Goal: Transaction & Acquisition: Purchase product/service

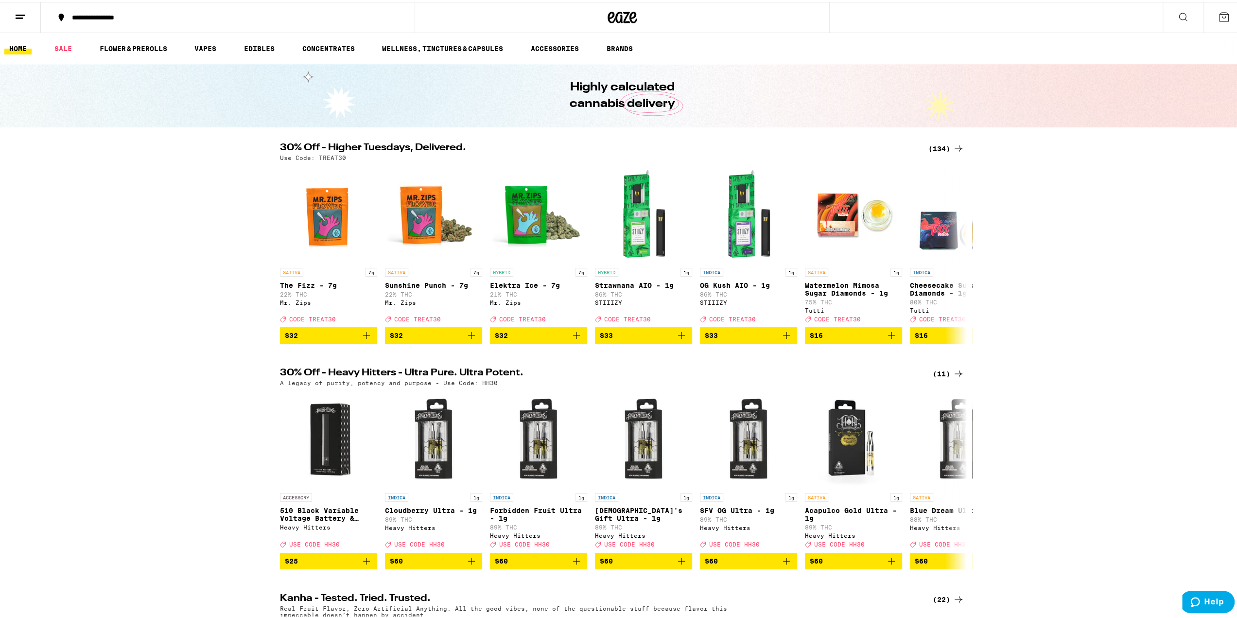
click at [944, 143] on div "(134)" at bounding box center [946, 147] width 36 height 12
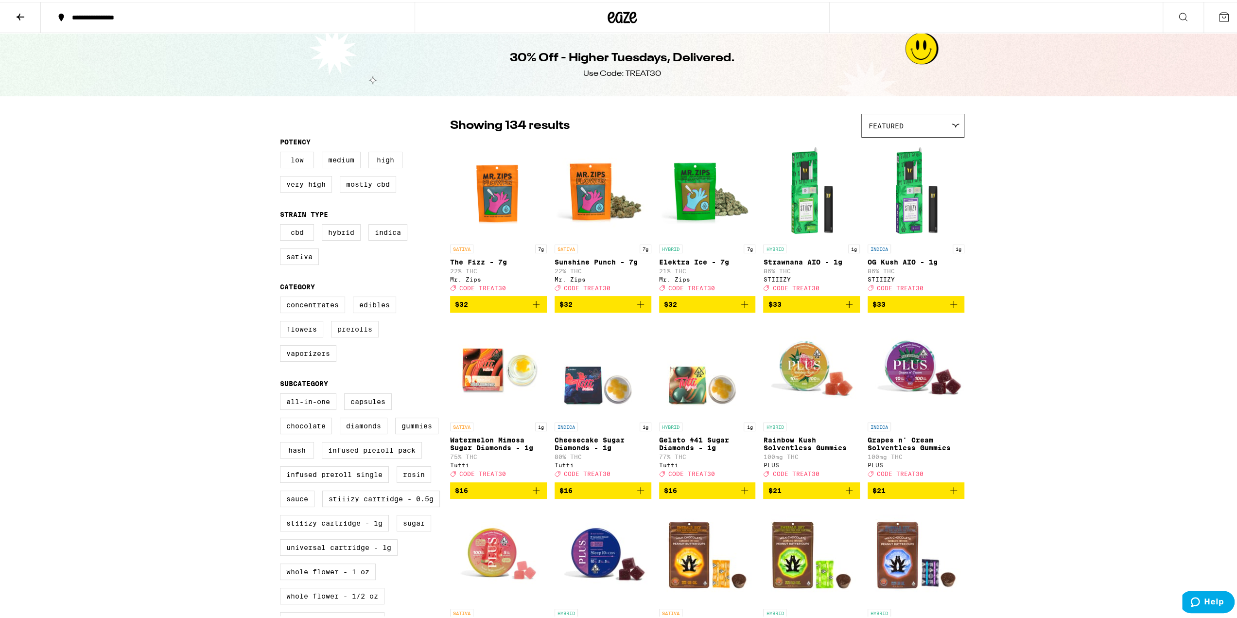
click at [346, 333] on label "Prerolls" at bounding box center [355, 327] width 48 height 17
click at [282, 297] on input "Prerolls" at bounding box center [282, 296] width 0 height 0
checkbox input "true"
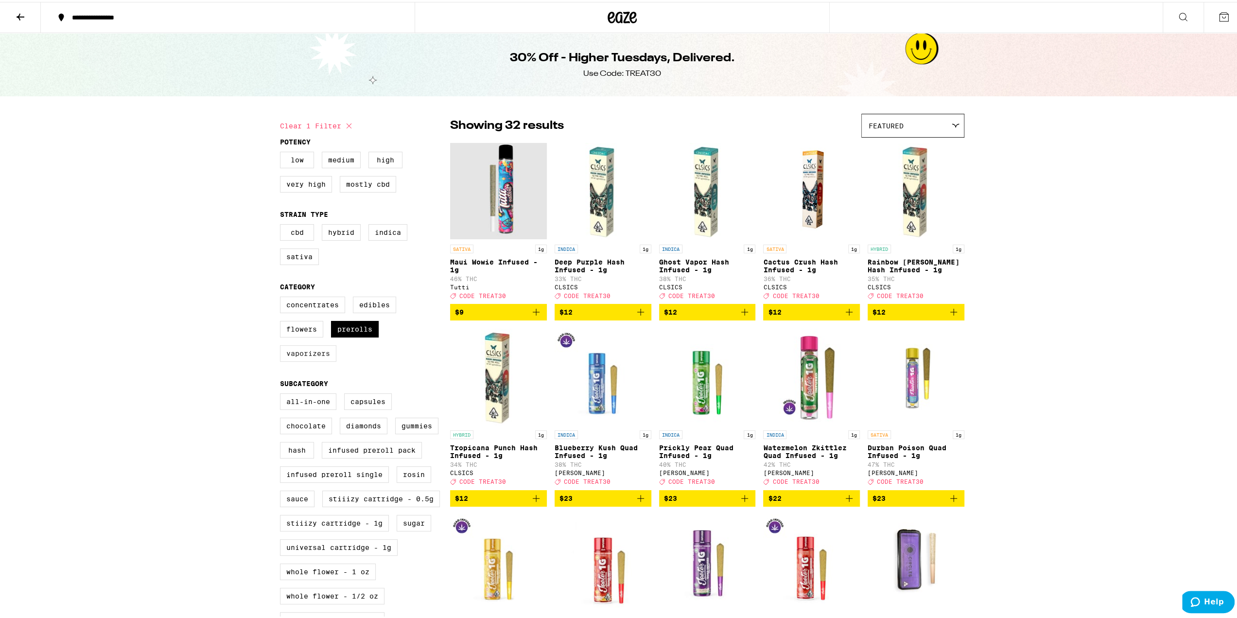
click at [315, 358] on label "Vaporizers" at bounding box center [308, 351] width 56 height 17
click at [282, 297] on input "Vaporizers" at bounding box center [282, 296] width 0 height 0
checkbox input "true"
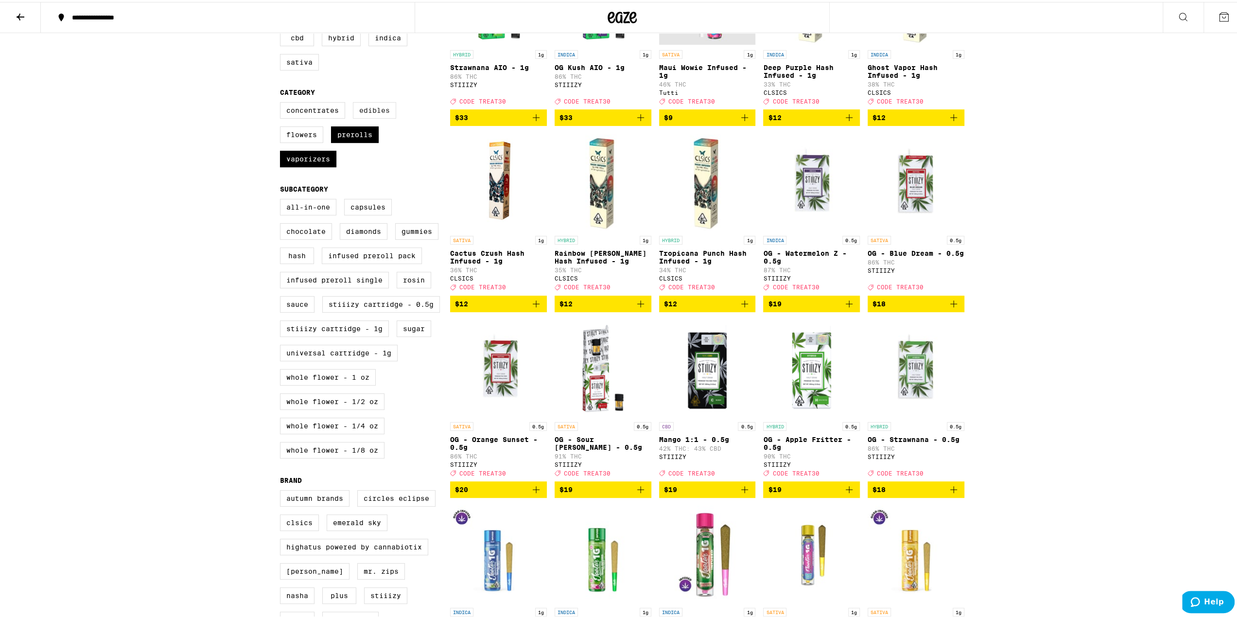
scroll to position [194, 0]
click at [348, 135] on label "Prerolls" at bounding box center [355, 132] width 48 height 17
click at [282, 102] on input "Prerolls" at bounding box center [282, 102] width 0 height 0
checkbox input "false"
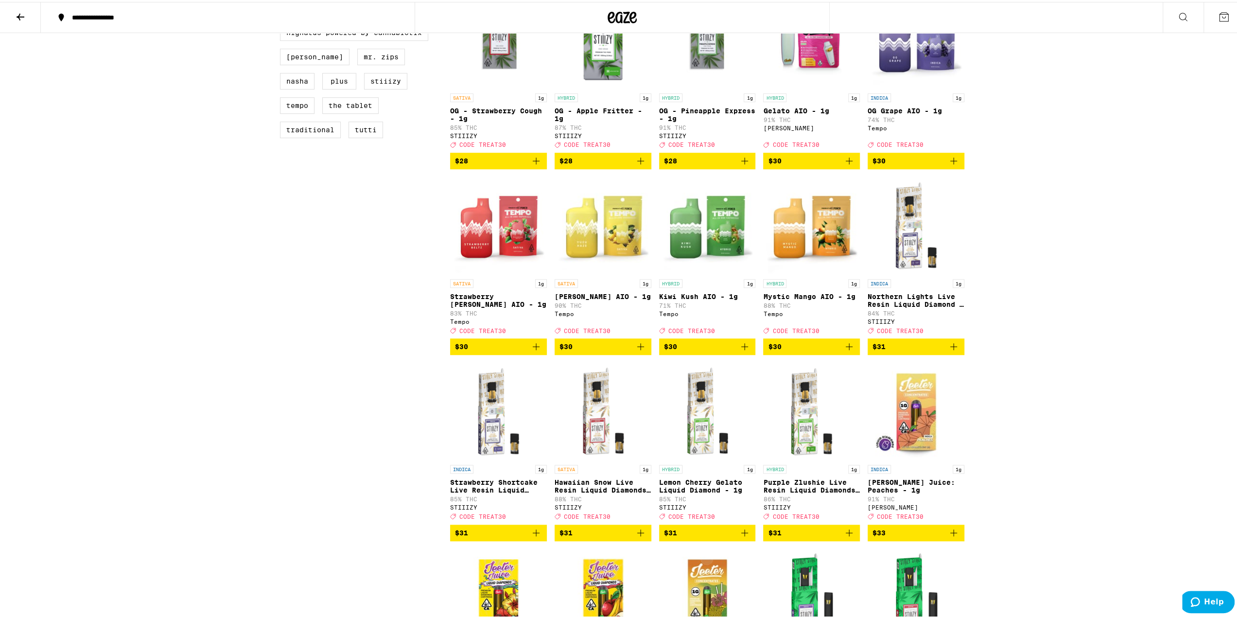
scroll to position [729, 0]
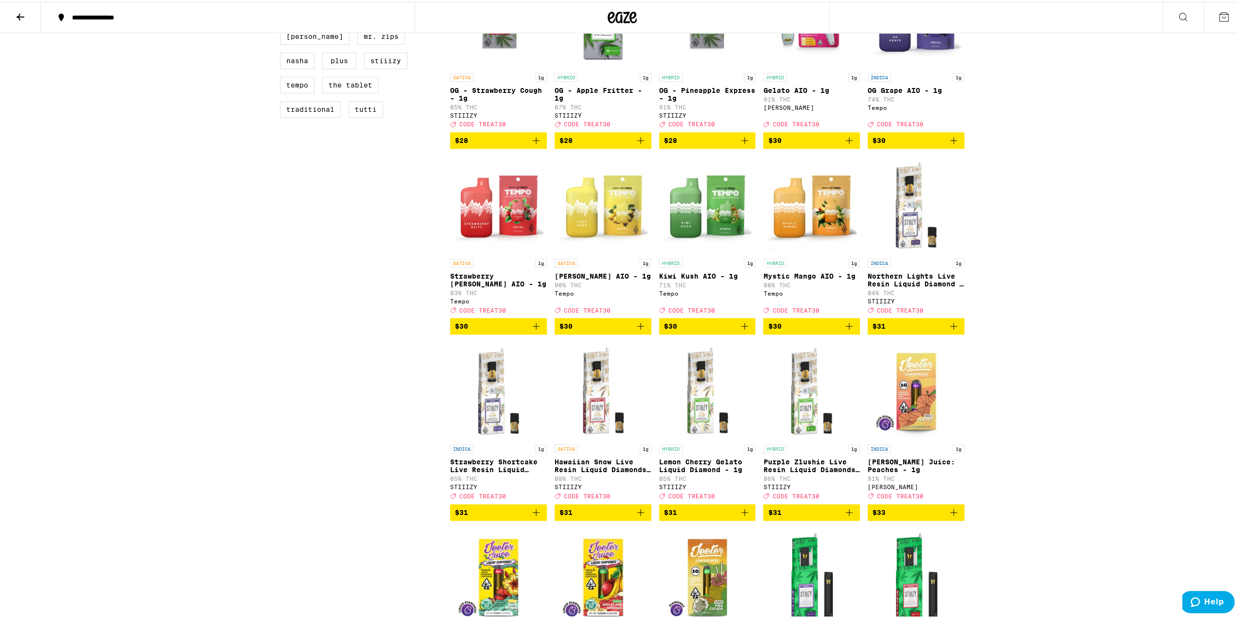
click at [536, 330] on icon "Add to bag" at bounding box center [536, 324] width 12 height 12
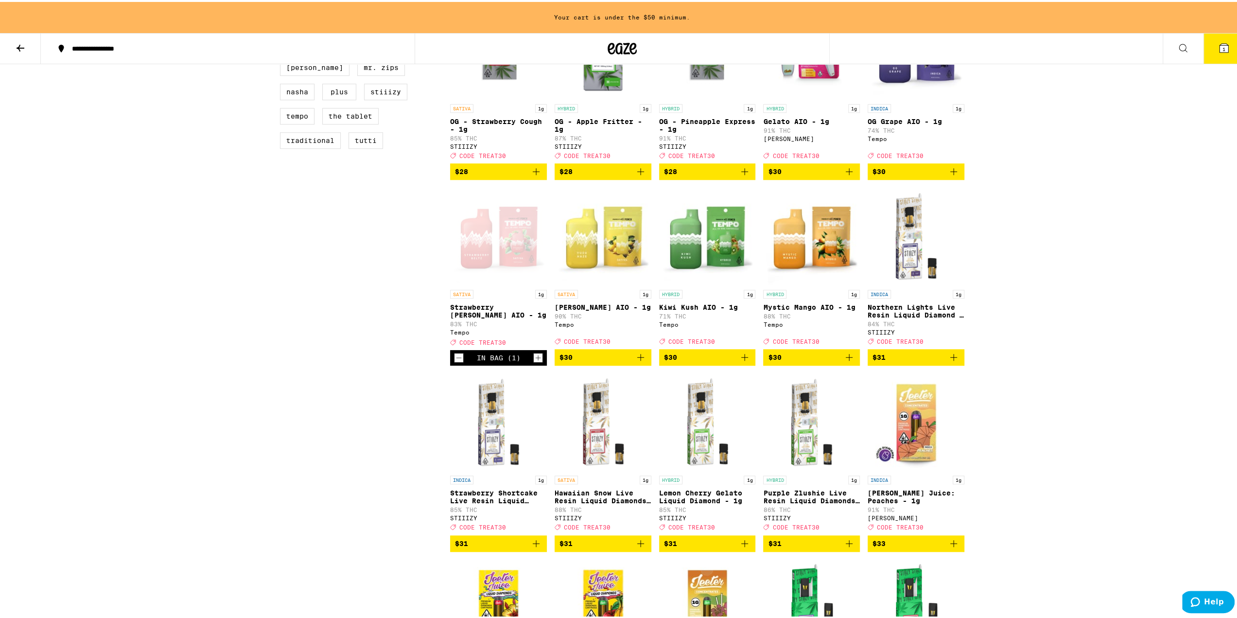
scroll to position [760, 0]
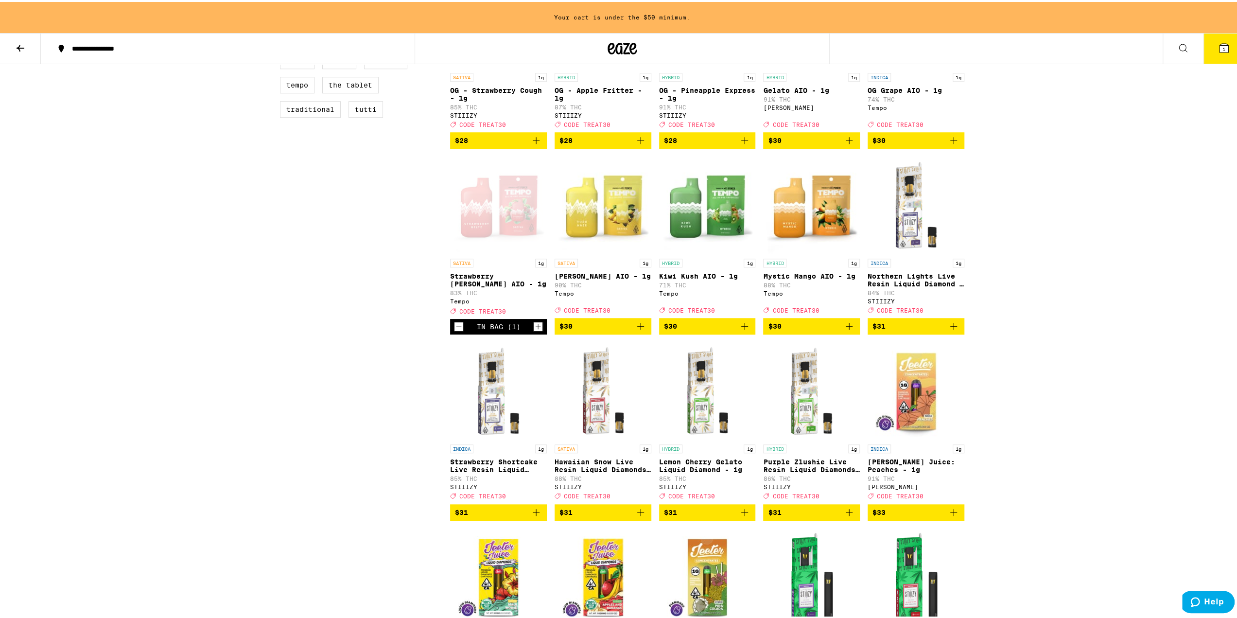
click at [638, 330] on icon "Add to bag" at bounding box center [641, 324] width 12 height 12
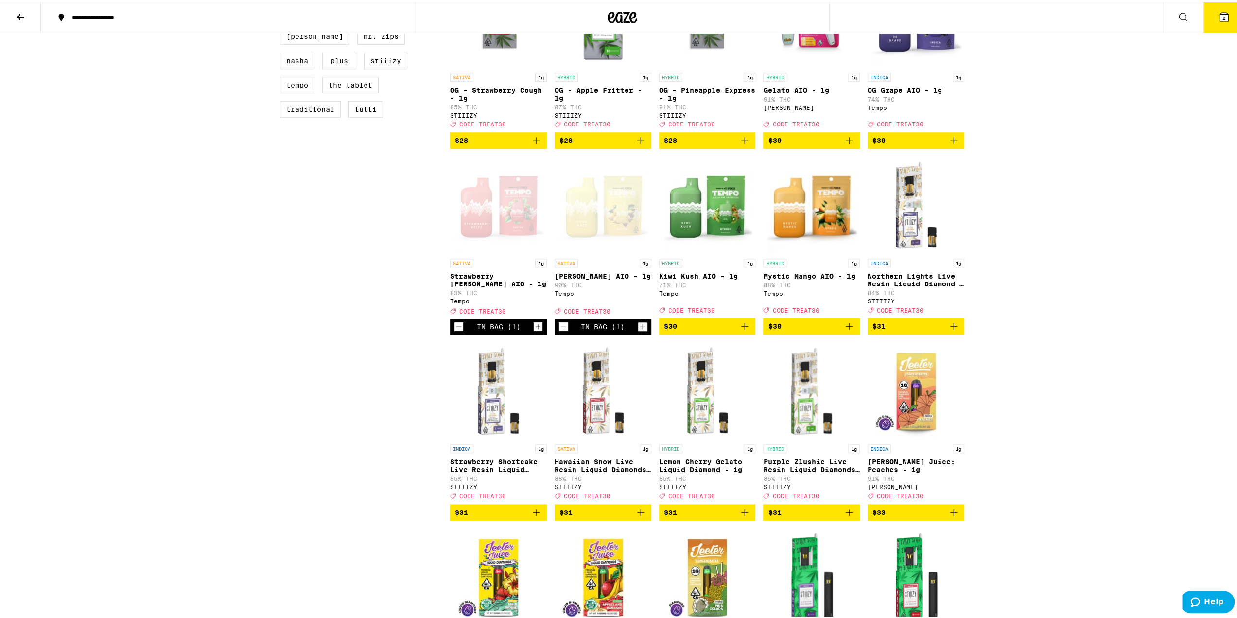
click at [850, 144] on icon "Add to bag" at bounding box center [849, 139] width 12 height 12
click at [744, 330] on icon "Add to bag" at bounding box center [745, 324] width 12 height 12
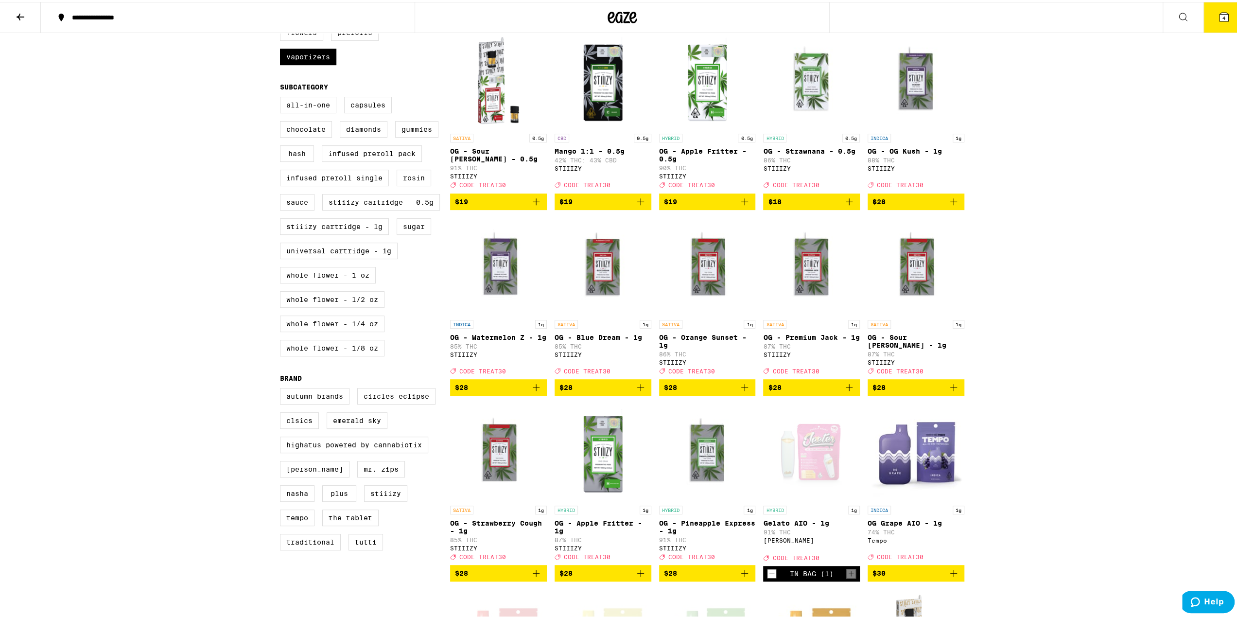
scroll to position [97, 0]
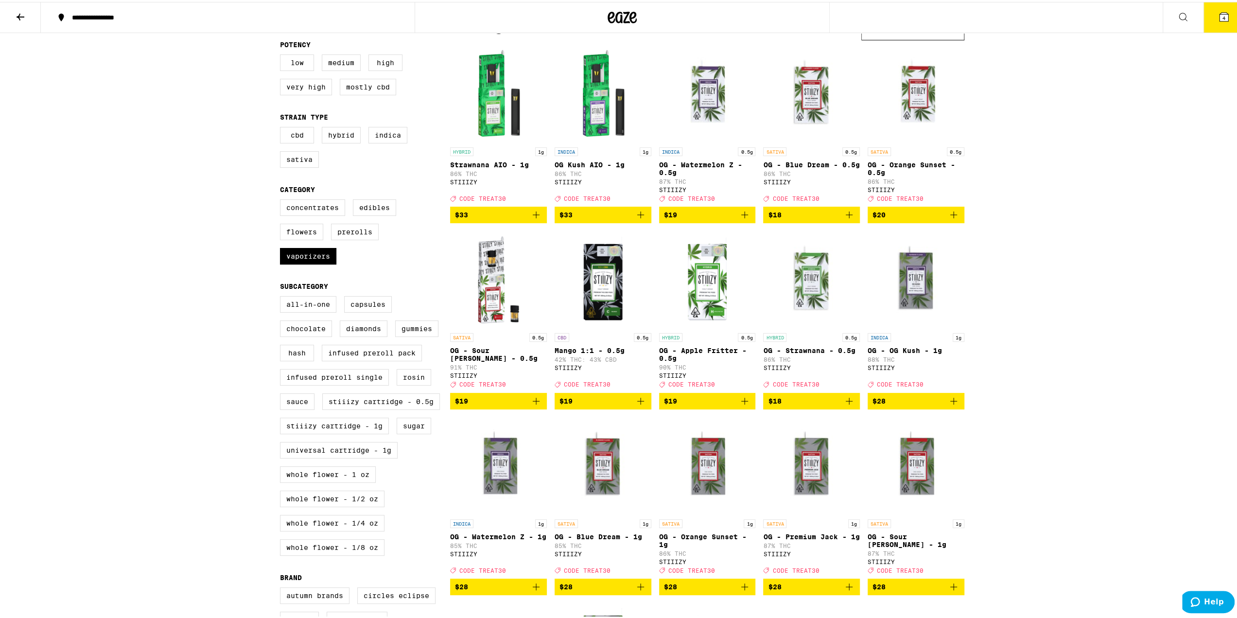
click at [1210, 24] on button "4" at bounding box center [1224, 15] width 41 height 30
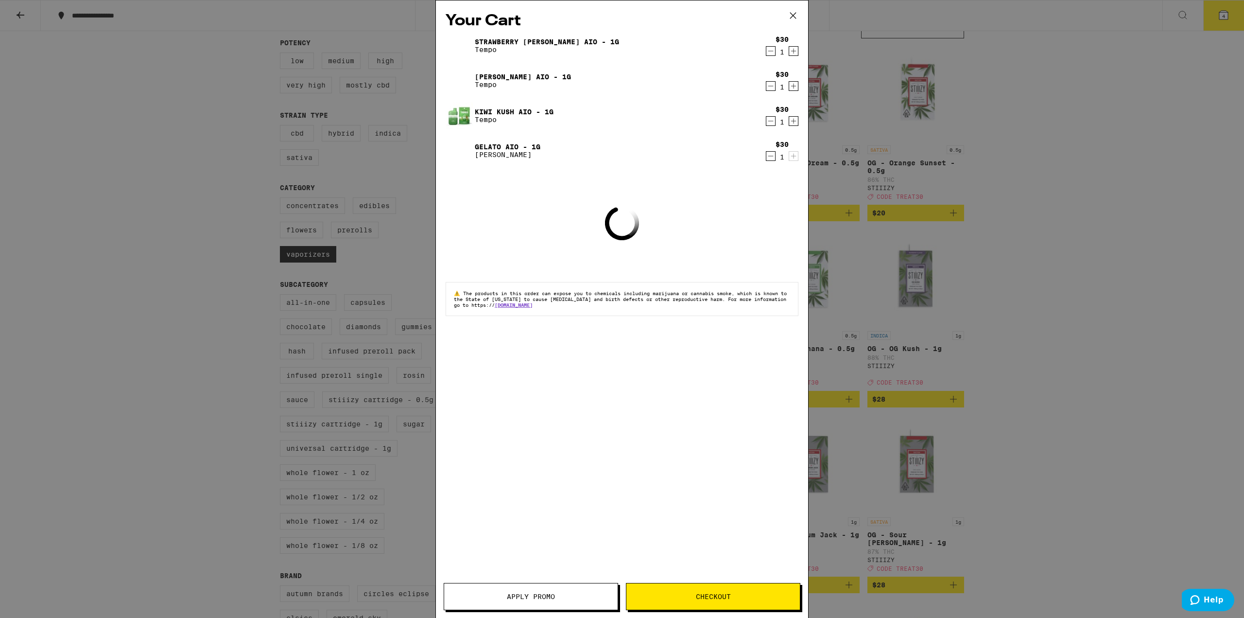
click at [550, 593] on span "Apply Promo" at bounding box center [531, 596] width 48 height 7
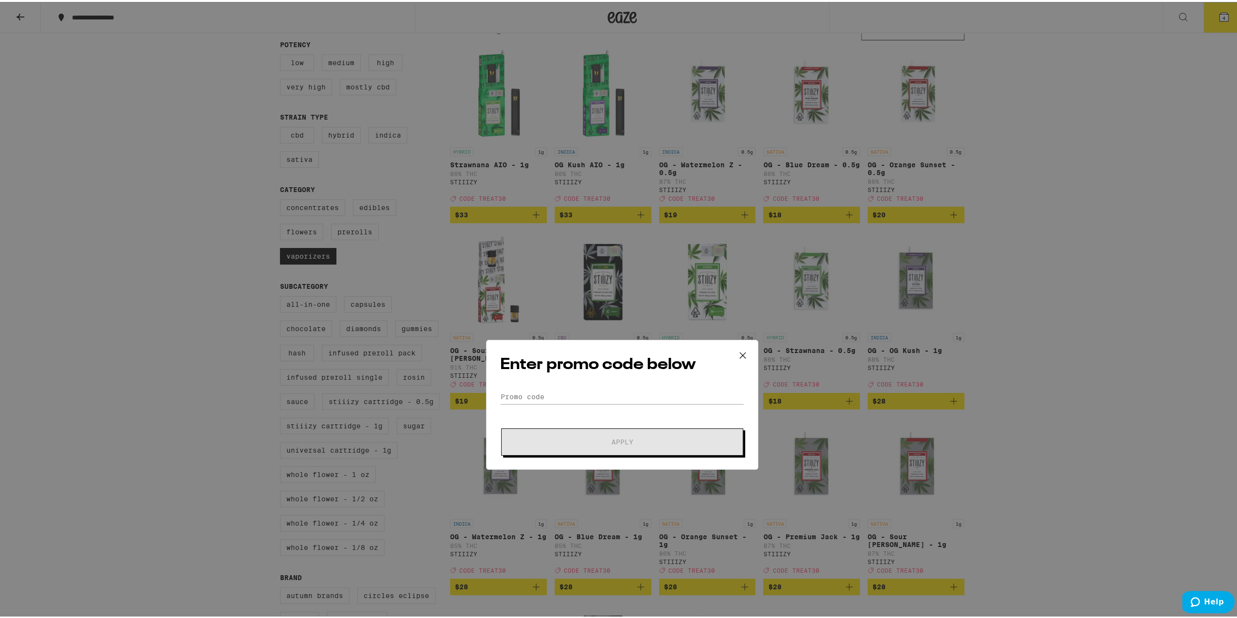
drag, startPoint x: 587, startPoint y: 277, endPoint x: 584, endPoint y: 290, distance: 13.6
click at [587, 278] on h2 "Enter promo code below" at bounding box center [622, 269] width 244 height 22
click at [565, 298] on input "Promo Code" at bounding box center [622, 301] width 244 height 15
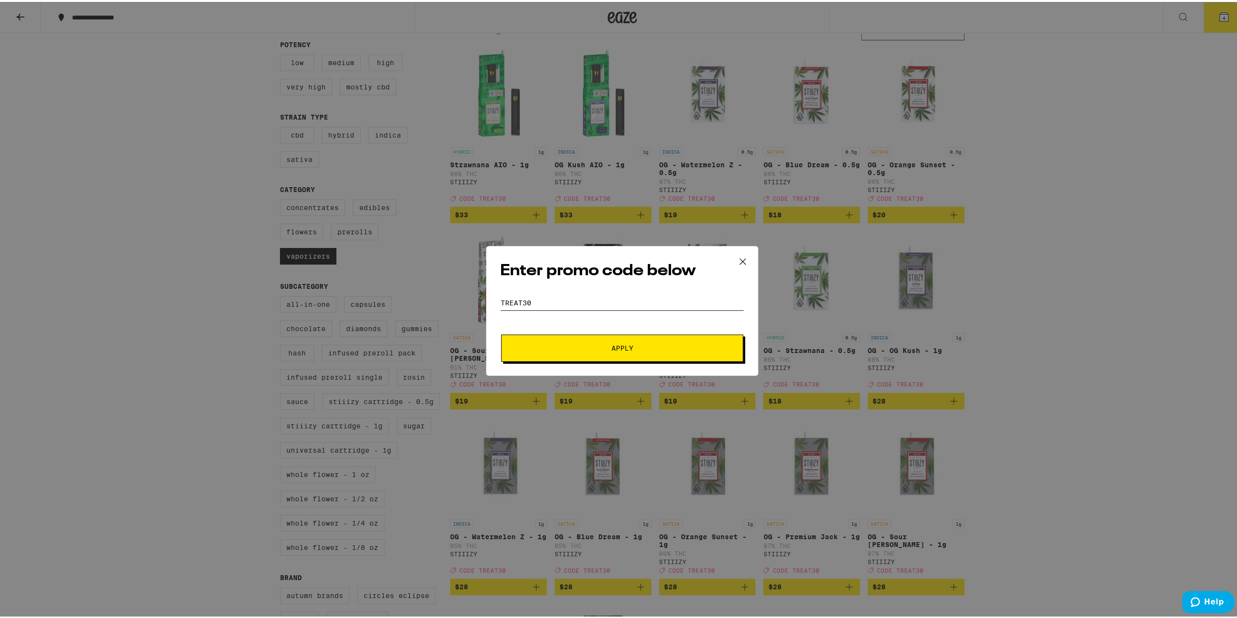
type input "treat30"
click at [584, 353] on button "Apply" at bounding box center [622, 346] width 242 height 27
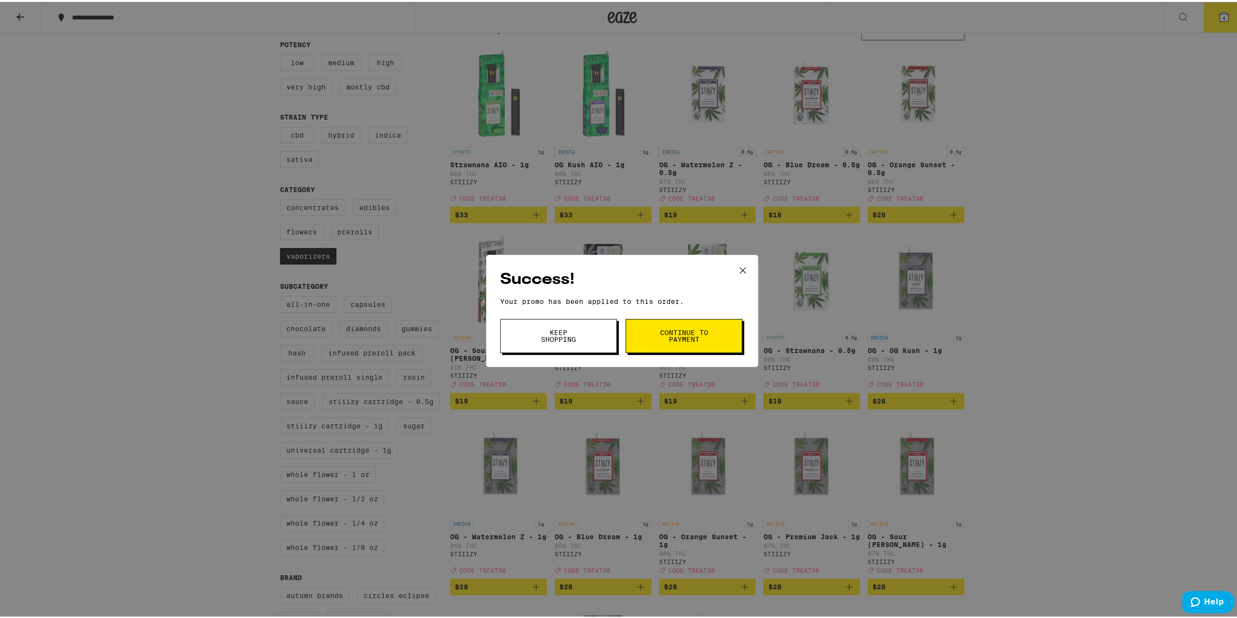
click at [700, 343] on button "Continue to payment" at bounding box center [684, 334] width 117 height 34
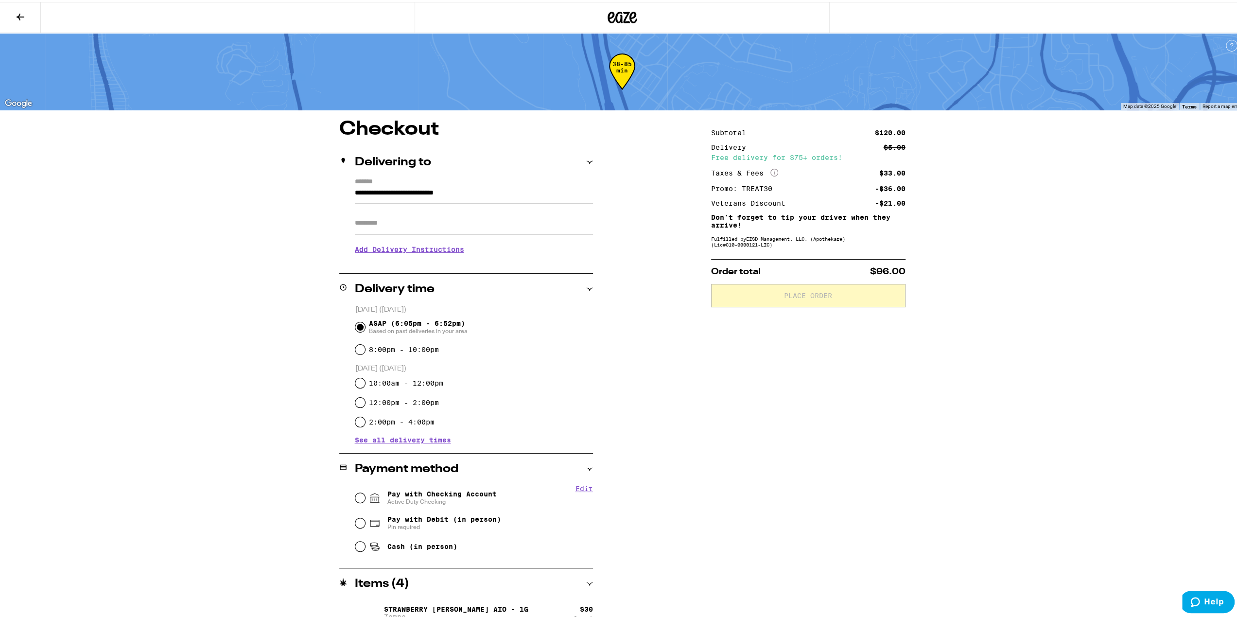
click at [395, 232] on input "Apt/Suite" at bounding box center [474, 221] width 238 height 23
click at [374, 249] on h3 "Add Delivery Instructions" at bounding box center [474, 247] width 238 height 22
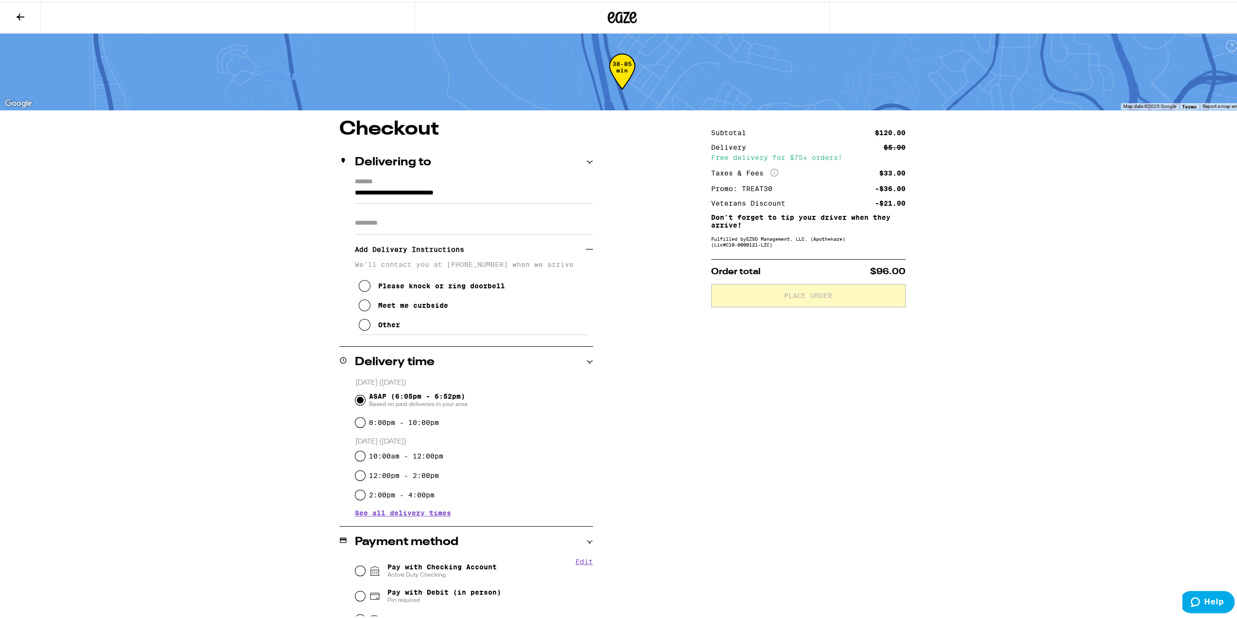
click at [380, 326] on div "Other" at bounding box center [389, 323] width 22 height 8
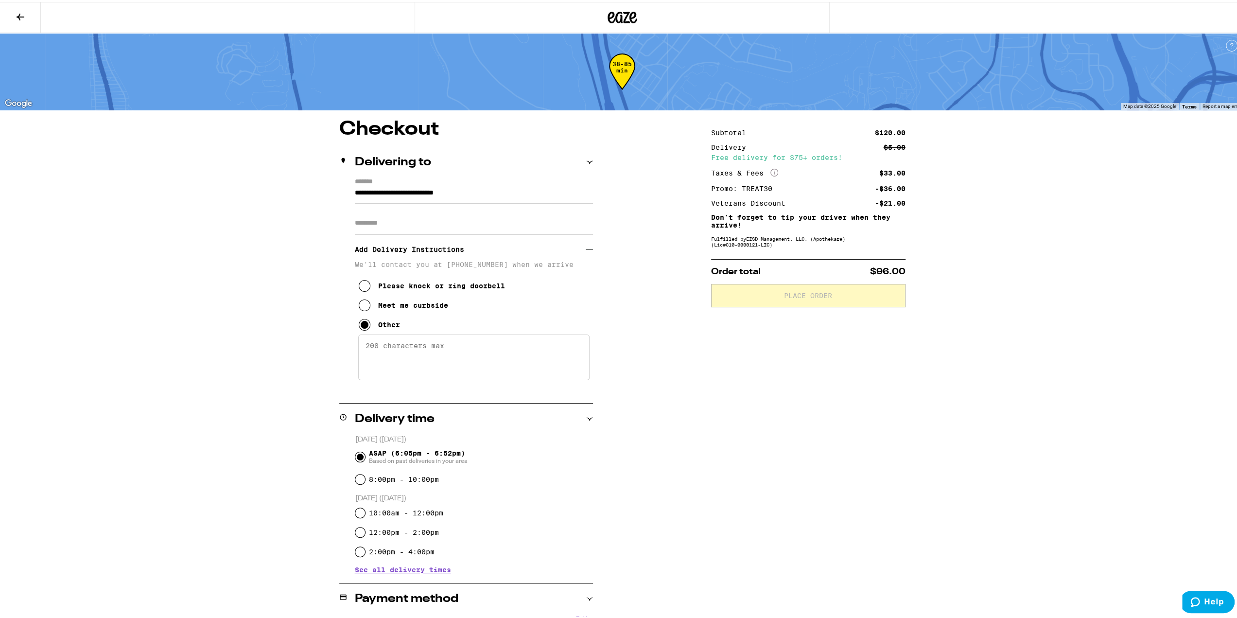
click at [450, 361] on textarea "Enter any other delivery instructions you want driver to know" at bounding box center [473, 356] width 231 height 46
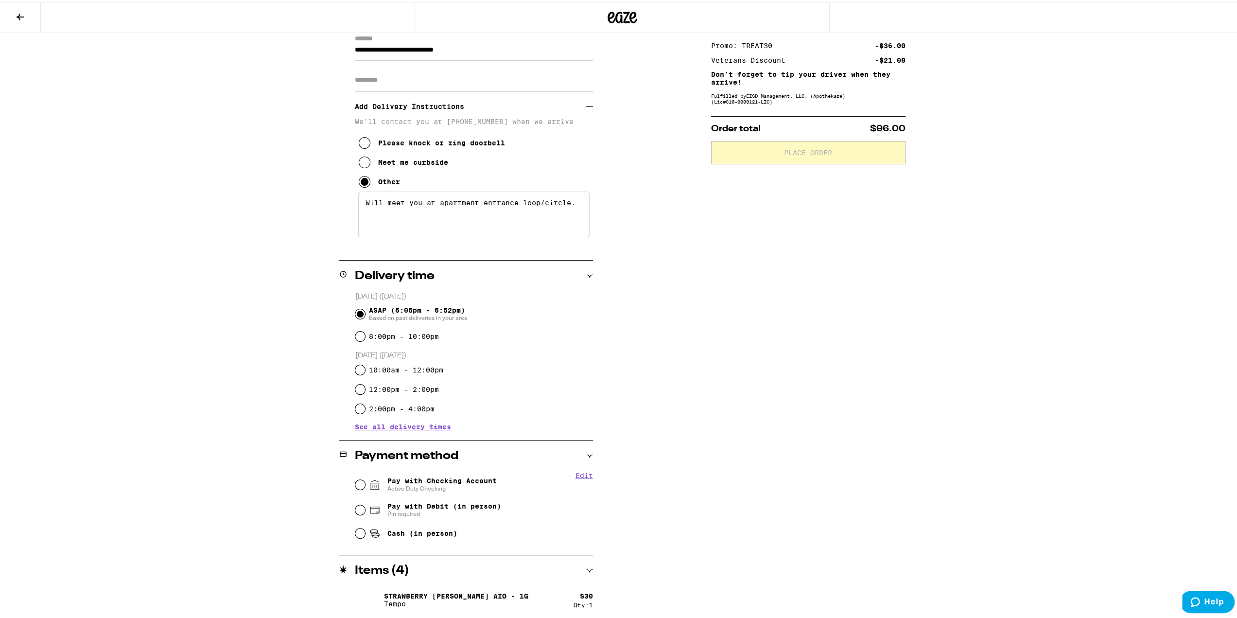
scroll to position [146, 0]
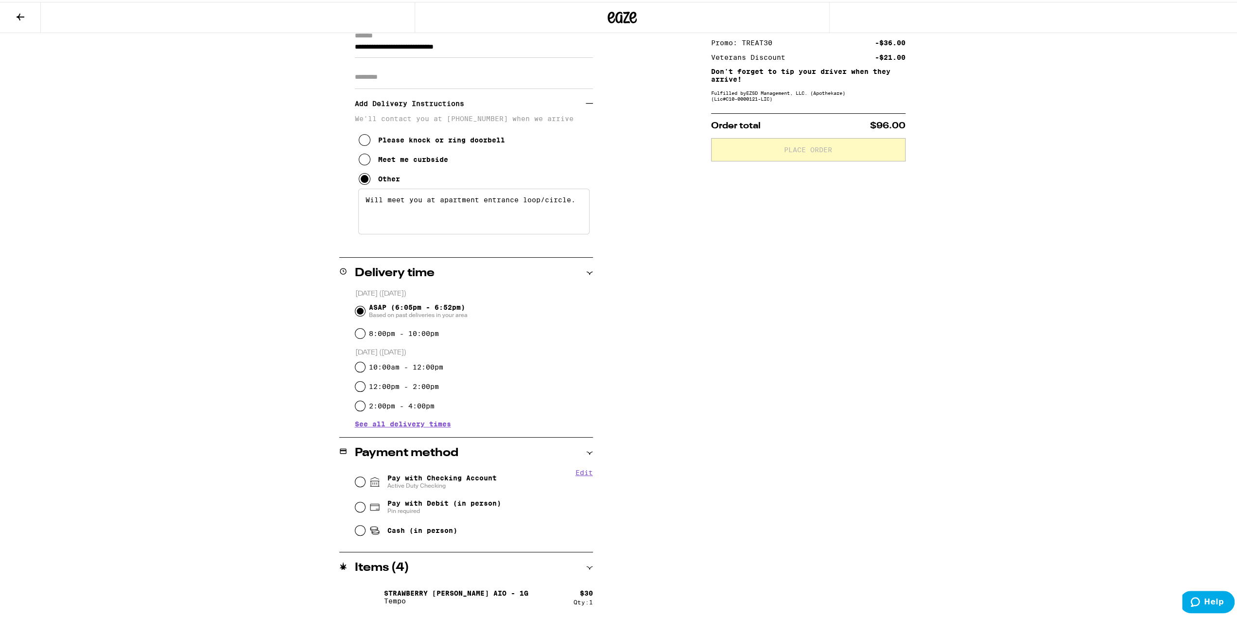
type textarea "Will meet you at apartment entrance loop/circle."
click at [370, 474] on icon at bounding box center [375, 480] width 12 height 12
click at [365, 475] on input "Pay with Checking Account Active Duty Checking" at bounding box center [360, 480] width 10 height 10
radio input "true"
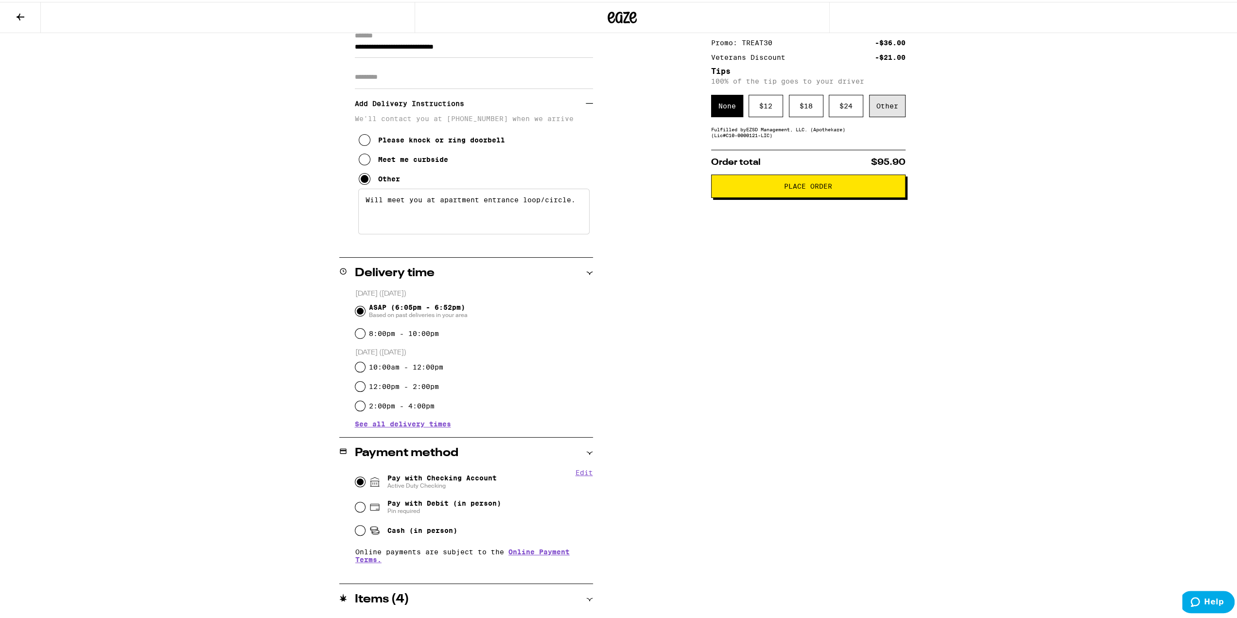
click at [876, 102] on div "Other" at bounding box center [887, 104] width 36 height 22
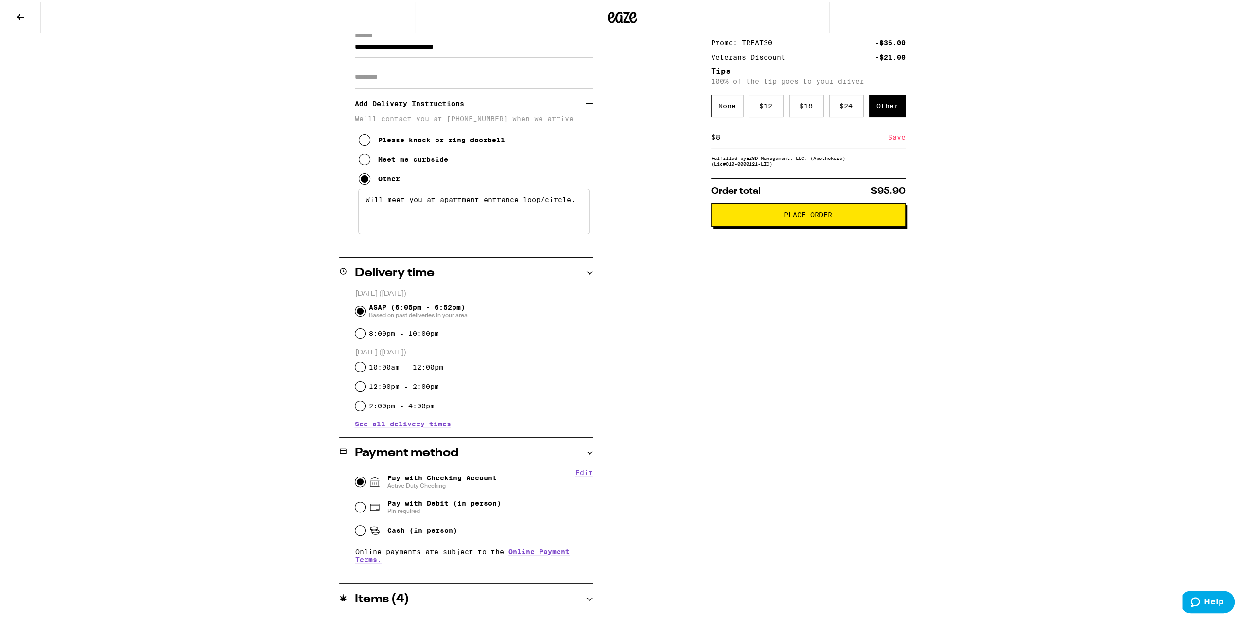
type input "8"
click at [890, 136] on div "Save" at bounding box center [897, 134] width 18 height 21
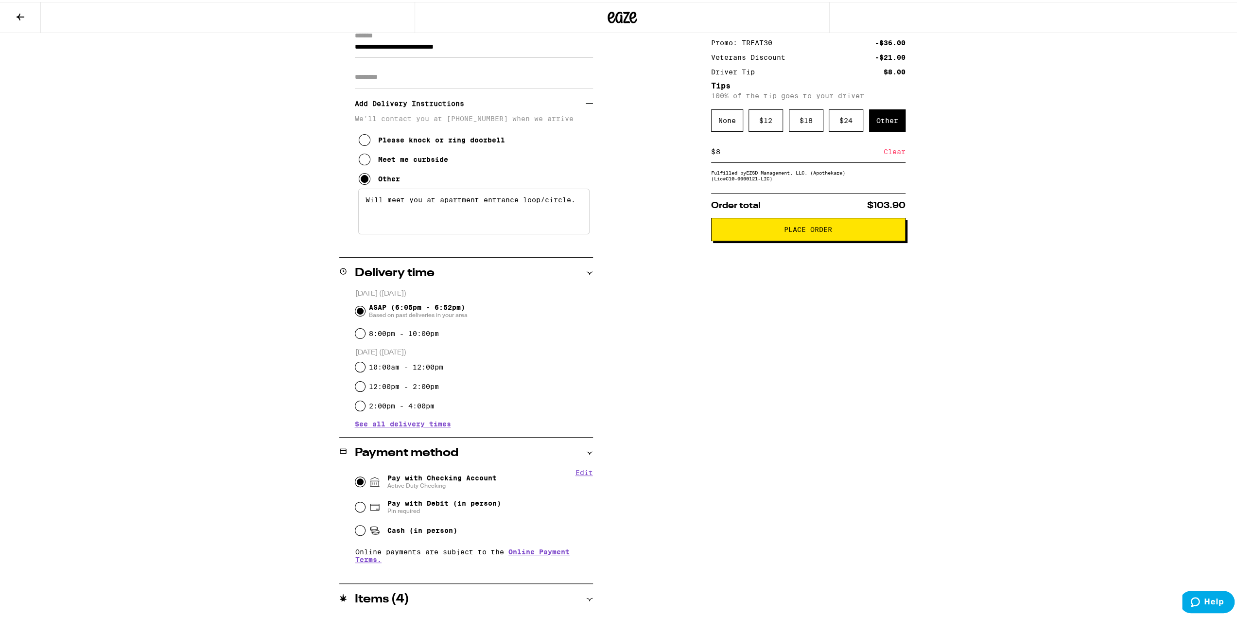
click at [812, 239] on button "Place Order" at bounding box center [808, 227] width 194 height 23
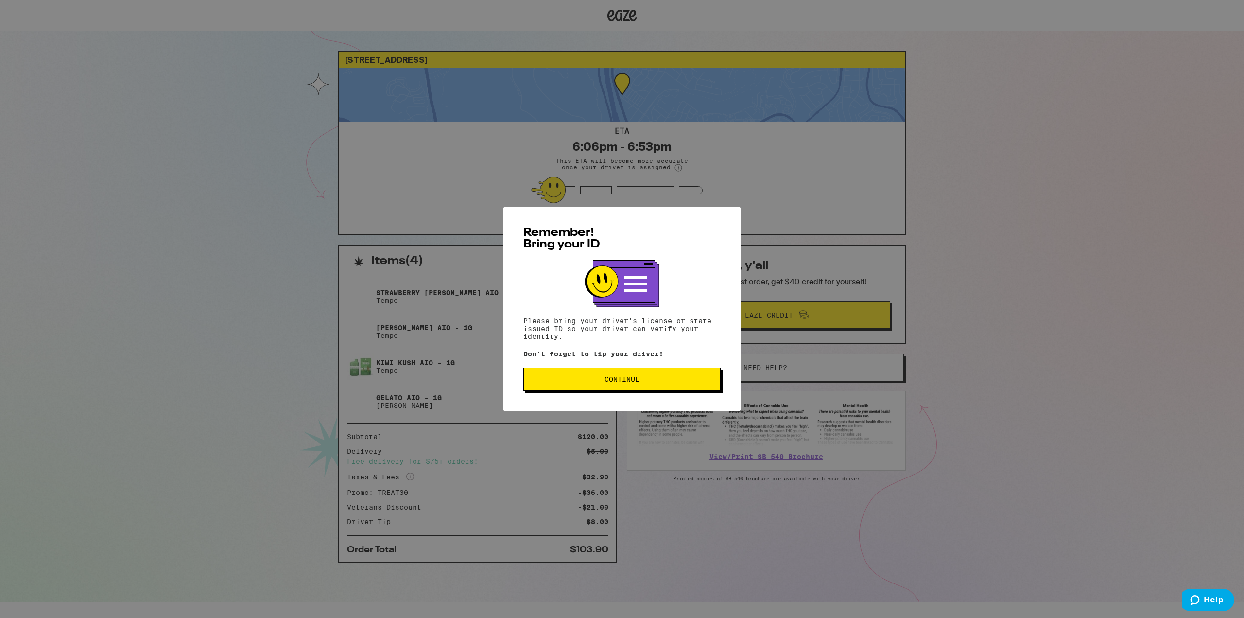
click at [611, 378] on span "Continue" at bounding box center [622, 379] width 35 height 7
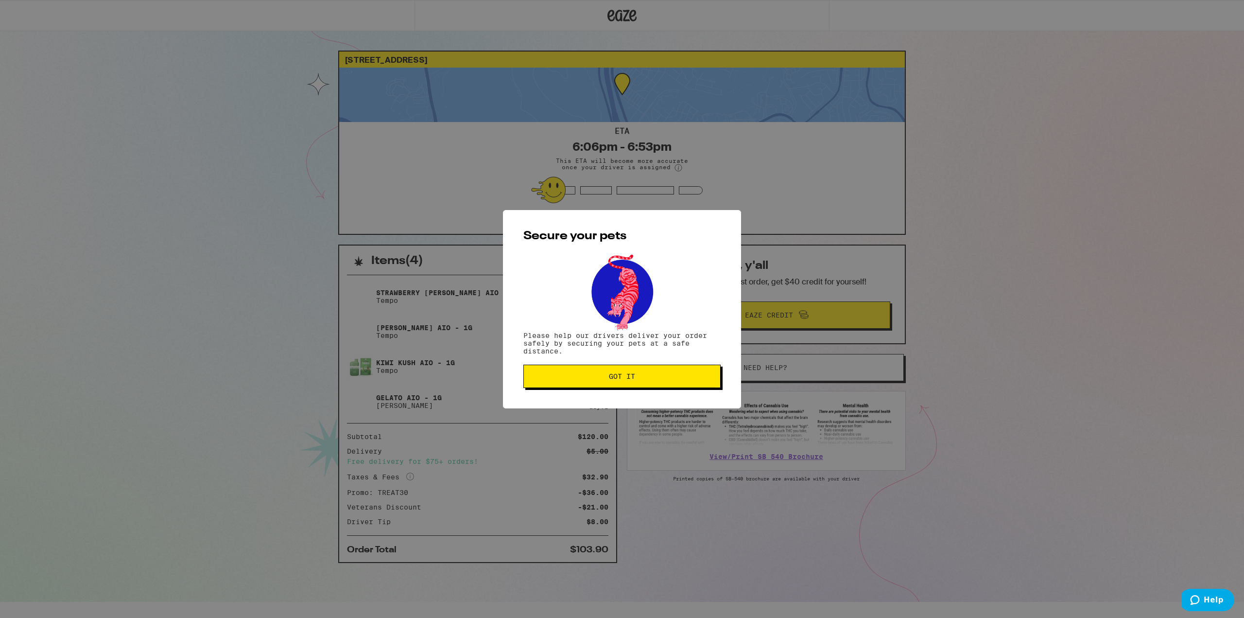
click at [628, 383] on button "Got it" at bounding box center [622, 376] width 197 height 23
